Goal: Task Accomplishment & Management: Manage account settings

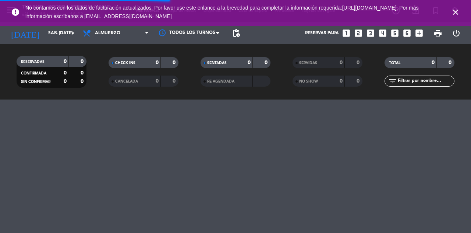
click at [457, 9] on icon "close" at bounding box center [455, 12] width 9 height 9
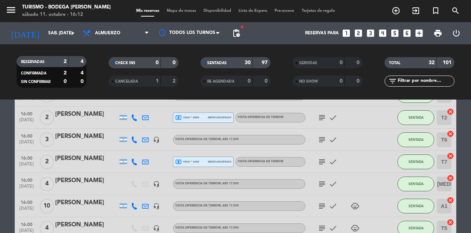
scroll to position [650, 0]
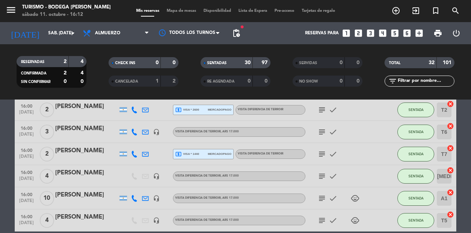
click at [104, 171] on div "[PERSON_NAME]" at bounding box center [86, 173] width 63 height 10
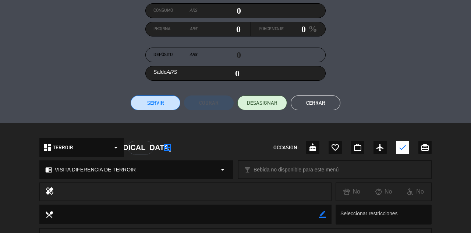
scroll to position [191, 0]
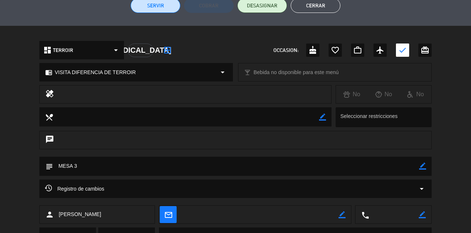
click at [421, 166] on icon "border_color" at bounding box center [422, 165] width 7 height 7
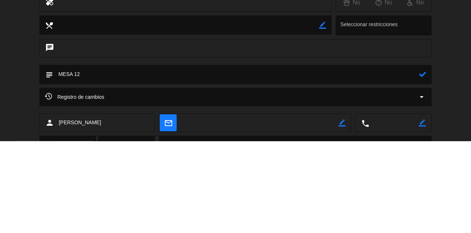
type textarea "MESA 12"
click at [421, 166] on icon at bounding box center [422, 165] width 7 height 7
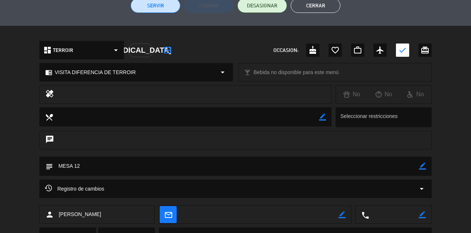
click at [326, 8] on button "Cerrar" at bounding box center [316, 5] width 50 height 15
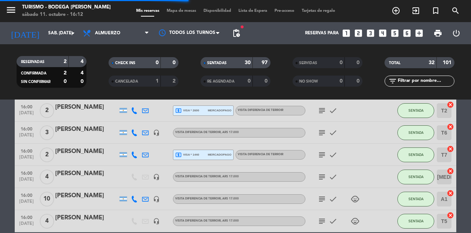
scroll to position [650, 0]
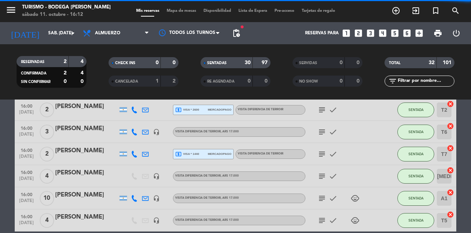
click at [85, 129] on div "[PERSON_NAME]" at bounding box center [86, 129] width 63 height 10
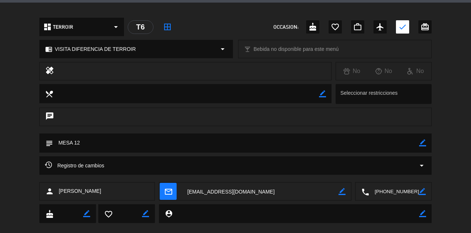
scroll to position [215, 0]
click at [426, 144] on icon "border_color" at bounding box center [422, 142] width 7 height 7
click at [423, 146] on icon at bounding box center [422, 142] width 7 height 7
click at [425, 142] on icon "border_color" at bounding box center [422, 142] width 7 height 7
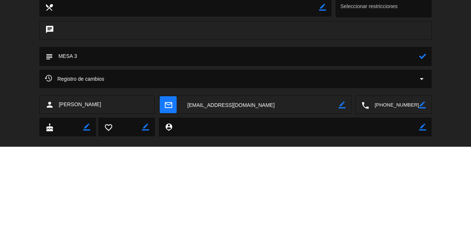
type textarea "MESA 3"
click at [421, 145] on icon at bounding box center [422, 142] width 7 height 7
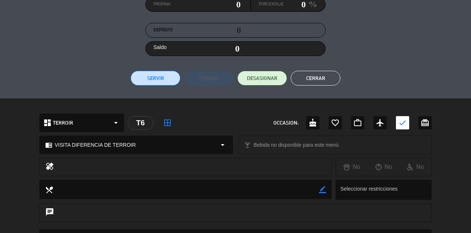
scroll to position [119, 0]
click at [327, 78] on button "Cerrar" at bounding box center [316, 78] width 50 height 15
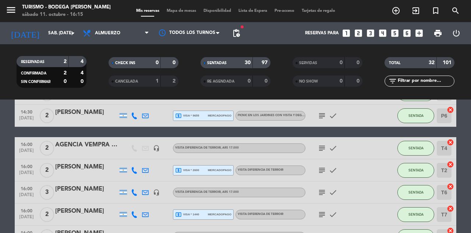
scroll to position [583, 0]
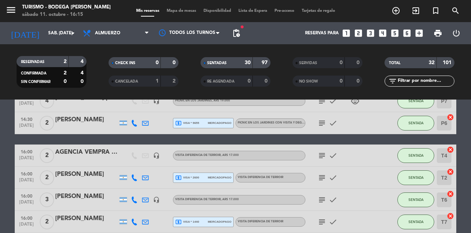
click at [322, 151] on icon "subject" at bounding box center [322, 155] width 9 height 9
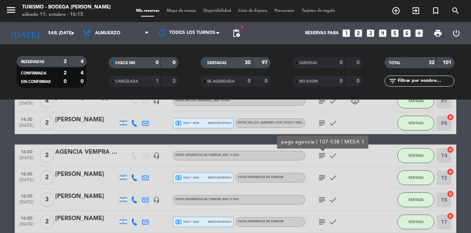
click at [323, 173] on icon "subject" at bounding box center [322, 177] width 9 height 9
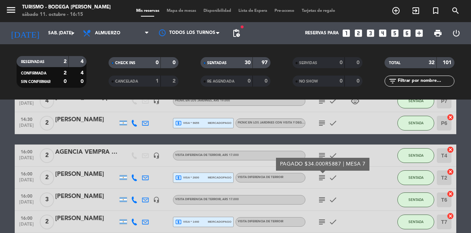
click at [323, 195] on icon "subject" at bounding box center [322, 199] width 9 height 9
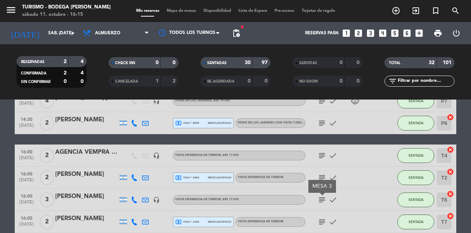
click at [325, 217] on icon "subject" at bounding box center [322, 221] width 9 height 9
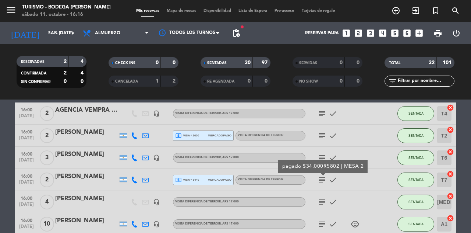
scroll to position [625, 0]
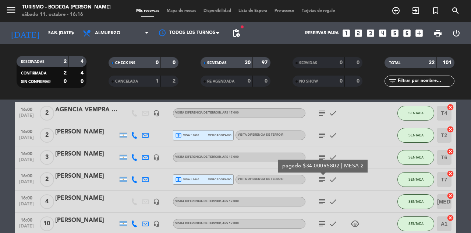
click at [324, 197] on icon "subject" at bounding box center [322, 201] width 9 height 9
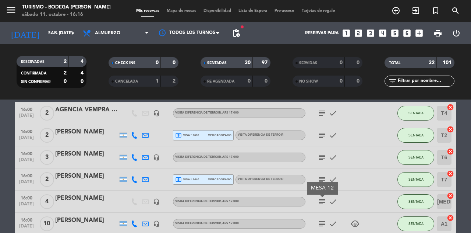
click at [326, 219] on icon "subject" at bounding box center [322, 223] width 9 height 9
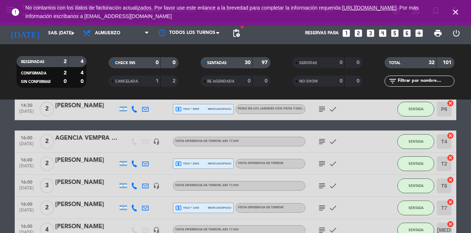
scroll to position [585, 0]
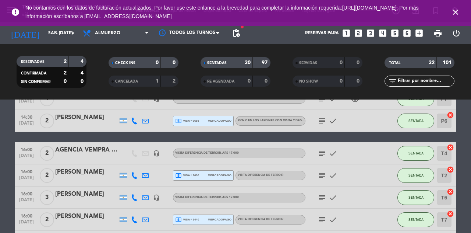
click at [457, 13] on icon "close" at bounding box center [455, 12] width 9 height 9
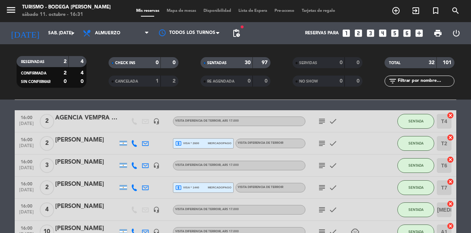
scroll to position [650, 0]
